Goal: Find specific page/section: Find specific page/section

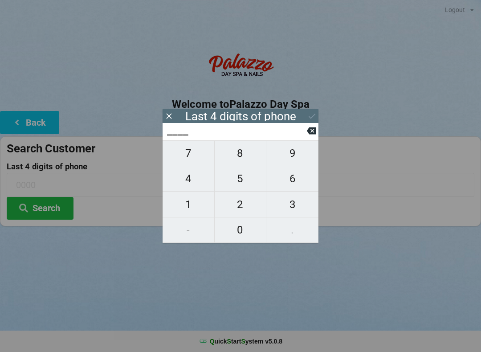
click at [193, 159] on span "7" at bounding box center [189, 153] width 52 height 19
type input "7___"
click at [249, 181] on span "5" at bounding box center [241, 178] width 52 height 19
type input "75__"
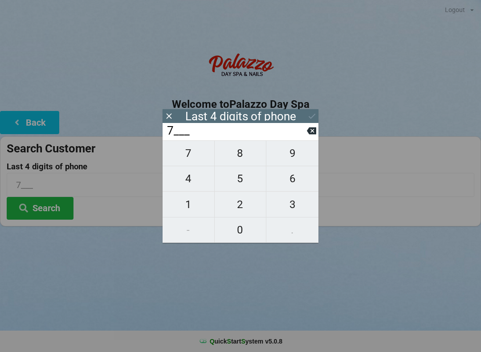
type input "75__"
click at [243, 228] on span "0" at bounding box center [241, 230] width 52 height 19
type input "750_"
click at [181, 207] on span "1" at bounding box center [189, 204] width 52 height 19
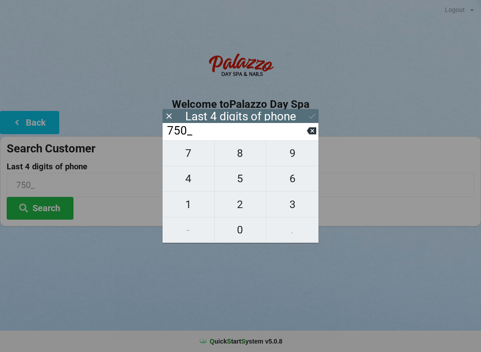
type input "7501"
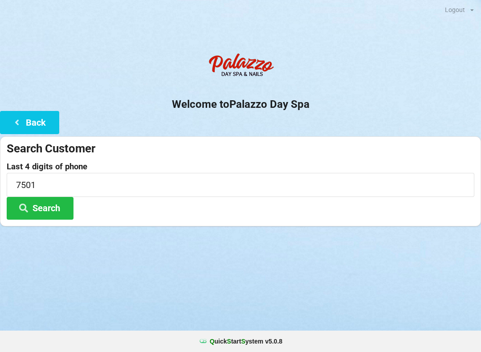
click at [41, 208] on button "Search" at bounding box center [40, 208] width 67 height 23
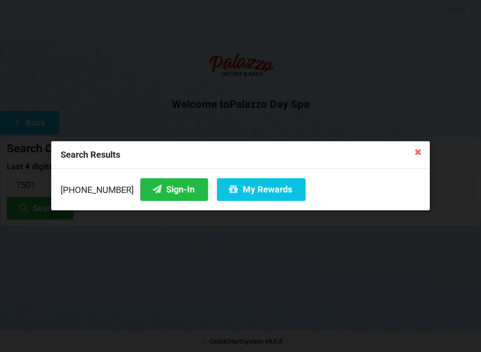
click at [243, 191] on button "My Rewards" at bounding box center [261, 189] width 89 height 23
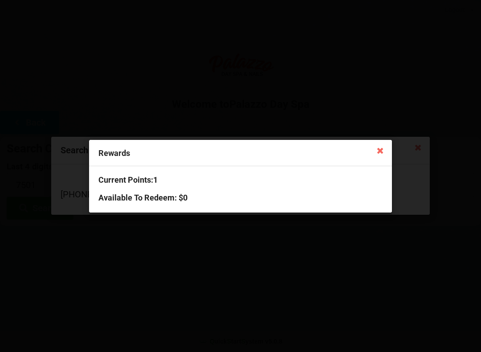
click at [73, 92] on div "Rewards Current Points: 1 Available To Redeem : $0" at bounding box center [240, 176] width 481 height 352
click at [177, 116] on div "Rewards Current Points: 1 Available To Redeem : $0" at bounding box center [240, 176] width 481 height 352
click at [374, 152] on icon at bounding box center [381, 150] width 14 height 14
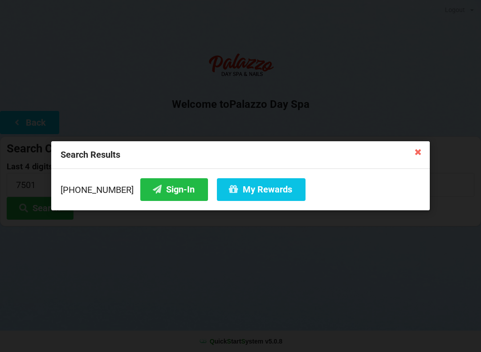
click at [156, 188] on button "Sign-In" at bounding box center [174, 189] width 68 height 23
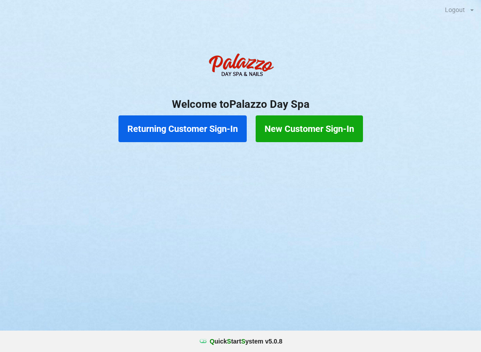
click at [212, 130] on button "Returning Customer Sign-In" at bounding box center [183, 128] width 128 height 27
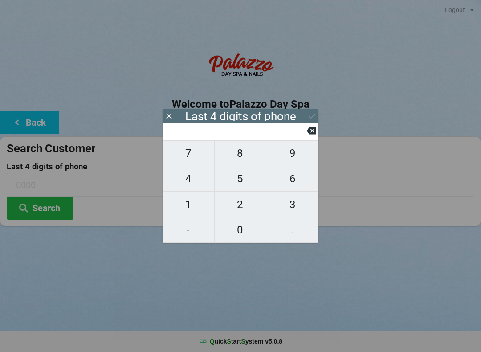
click at [190, 182] on span "4" at bounding box center [189, 178] width 52 height 19
type input "4___"
click at [251, 237] on span "0" at bounding box center [241, 230] width 52 height 19
type input "40__"
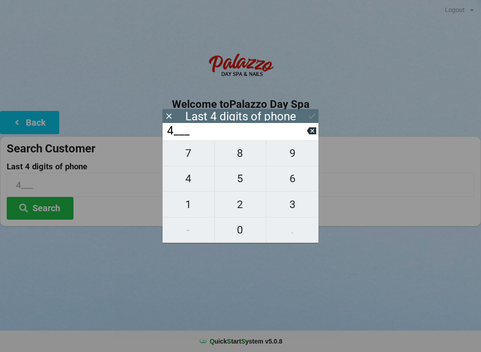
type input "40__"
click at [308, 136] on icon at bounding box center [311, 130] width 9 height 9
click at [308, 132] on icon at bounding box center [311, 130] width 9 height 9
click at [295, 205] on span "3" at bounding box center [293, 204] width 52 height 19
type input "3___"
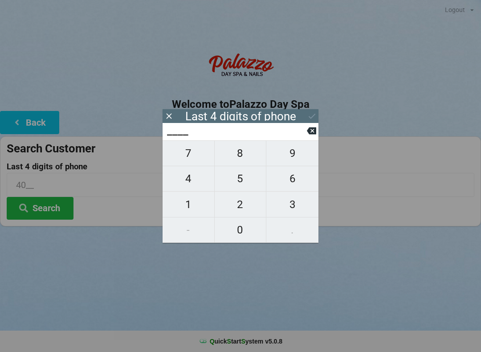
type input "3___"
click at [246, 230] on span "0" at bounding box center [241, 230] width 52 height 19
type input "30__"
click at [296, 205] on span "3" at bounding box center [293, 204] width 52 height 19
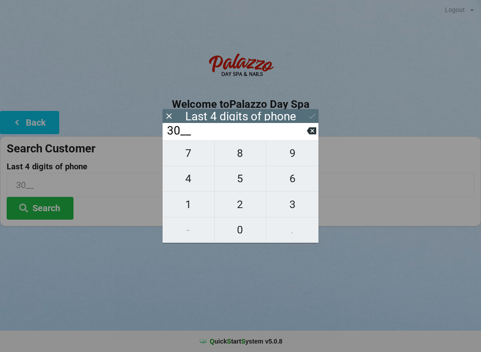
type input "303_"
click at [188, 157] on span "7" at bounding box center [189, 153] width 52 height 19
type input "3037"
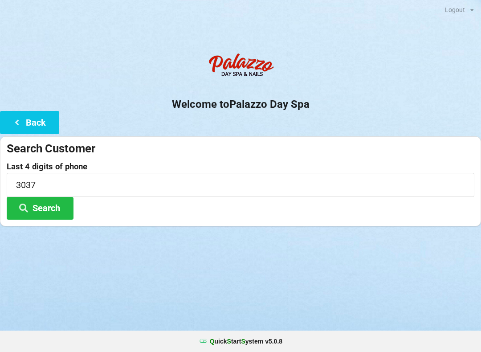
click at [360, 244] on div at bounding box center [240, 237] width 481 height 22
click at [53, 203] on button "Search" at bounding box center [40, 208] width 67 height 23
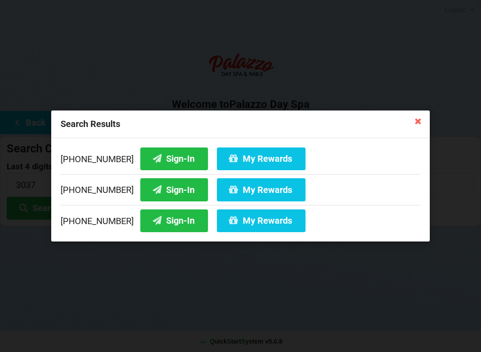
click at [169, 225] on button "Sign-In" at bounding box center [174, 221] width 68 height 23
